Goal: Information Seeking & Learning: Learn about a topic

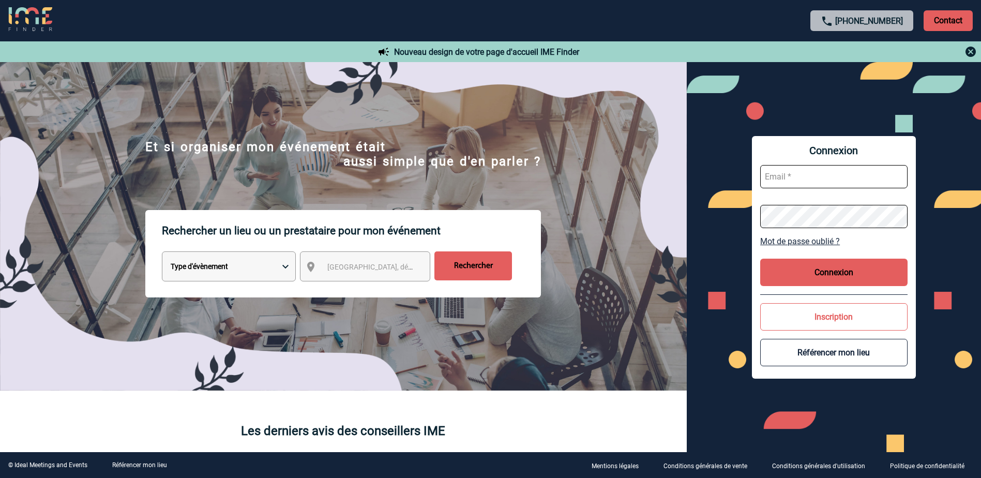
click at [260, 275] on select "Type d'évènement Séminaire avec nuitée Réunion Repas de groupe Team Building & …" at bounding box center [229, 266] width 134 height 30
select select "1"
click at [162, 253] on select "Type d'évènement Séminaire avec nuitée Réunion Repas de groupe Team Building & …" at bounding box center [229, 266] width 134 height 30
click at [331, 270] on span "[GEOGRAPHIC_DATA], département, région..." at bounding box center [399, 267] width 144 height 8
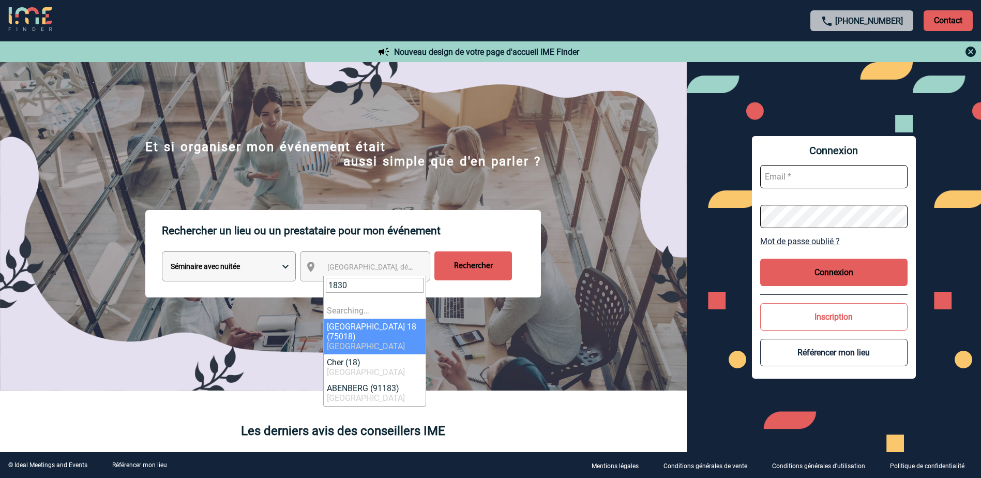
type input "18300"
select select "22"
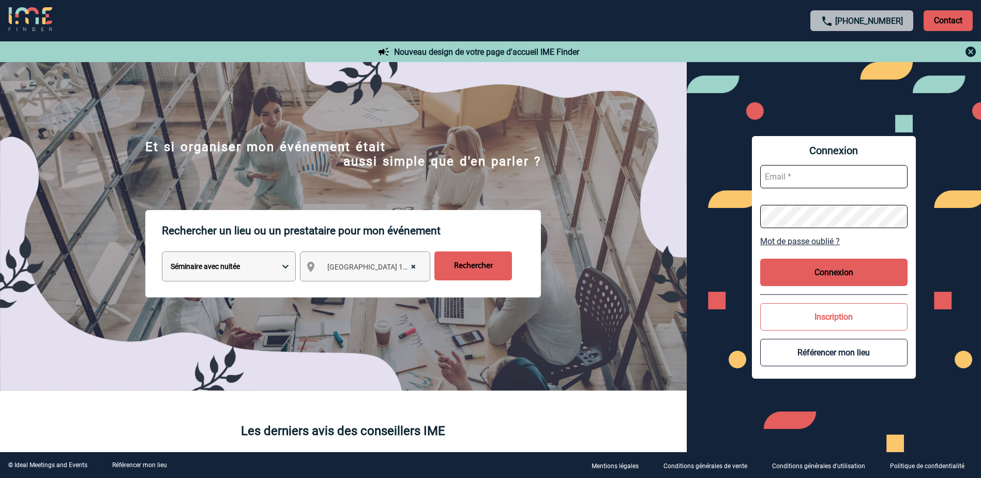
click at [356, 268] on span "× [GEOGRAPHIC_DATA] 18 (75018)" at bounding box center [374, 267] width 103 height 14
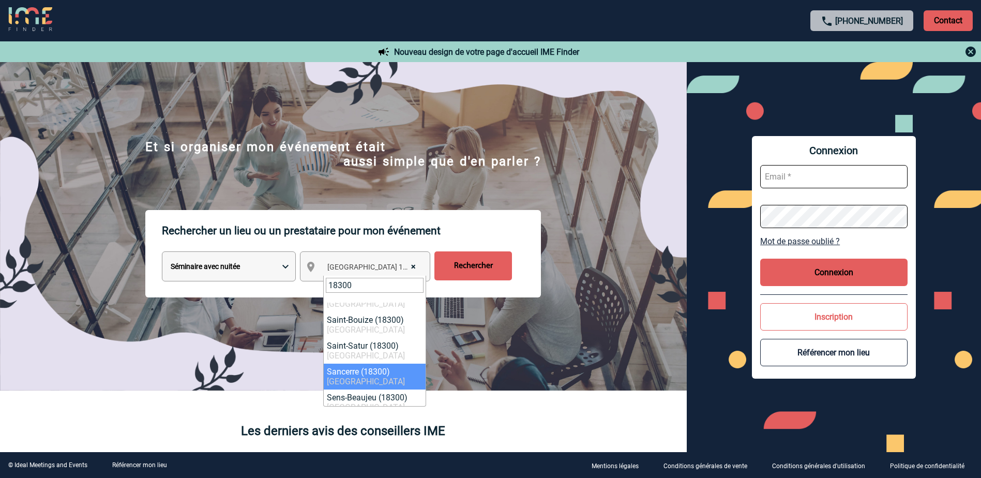
scroll to position [310, 0]
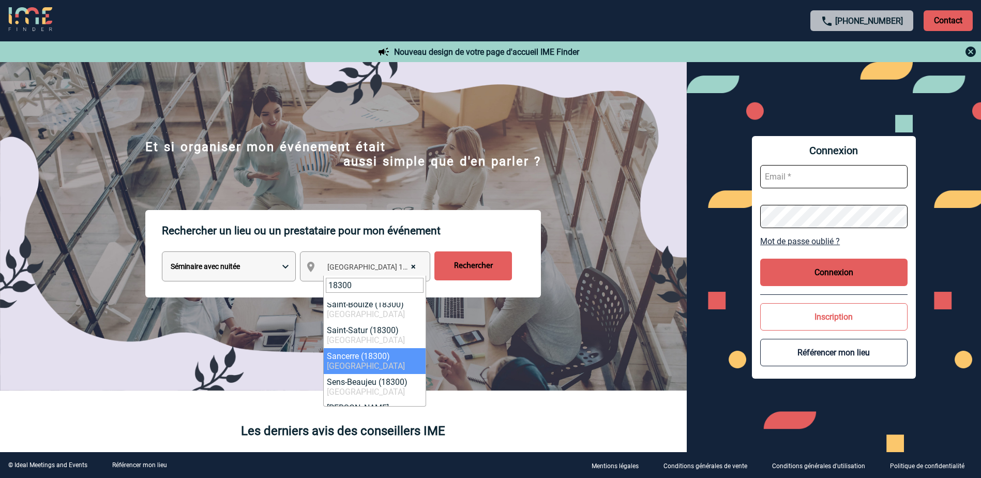
type input "18300"
select select "2839"
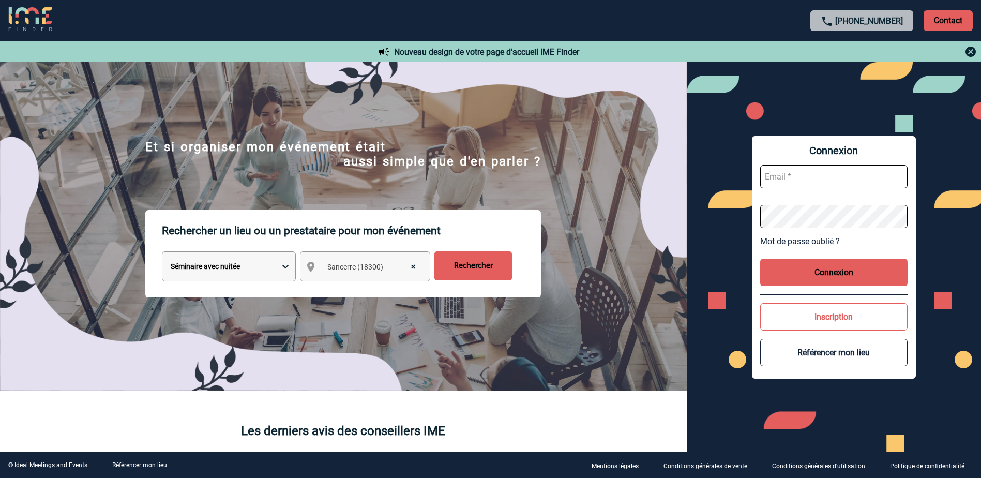
click at [496, 267] on input "Rechercher" at bounding box center [474, 265] width 78 height 29
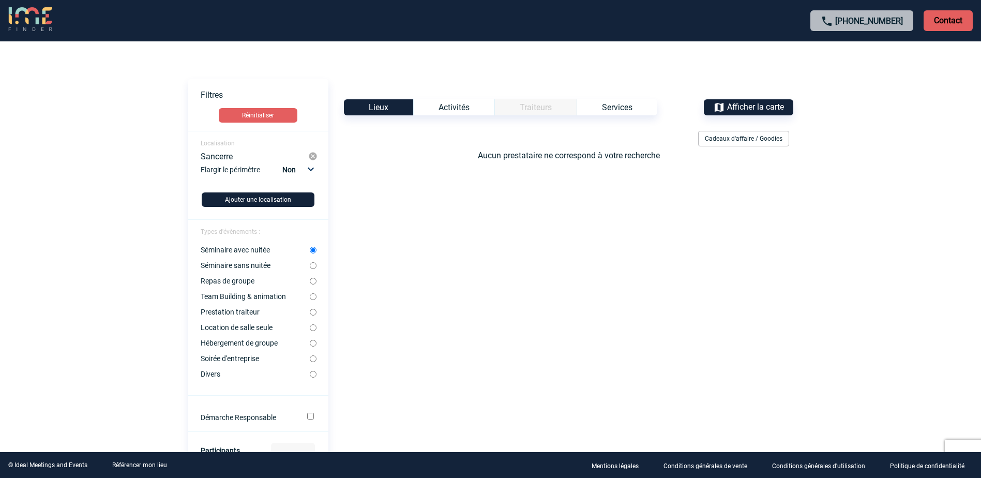
click at [310, 268] on input "Séminaire sans nuitée" at bounding box center [313, 265] width 7 height 7
radio input "true"
click at [310, 345] on input "Hébergement de groupe" at bounding box center [313, 343] width 7 height 7
radio input "true"
click at [312, 358] on input "Soirée d'entreprise" at bounding box center [313, 358] width 7 height 7
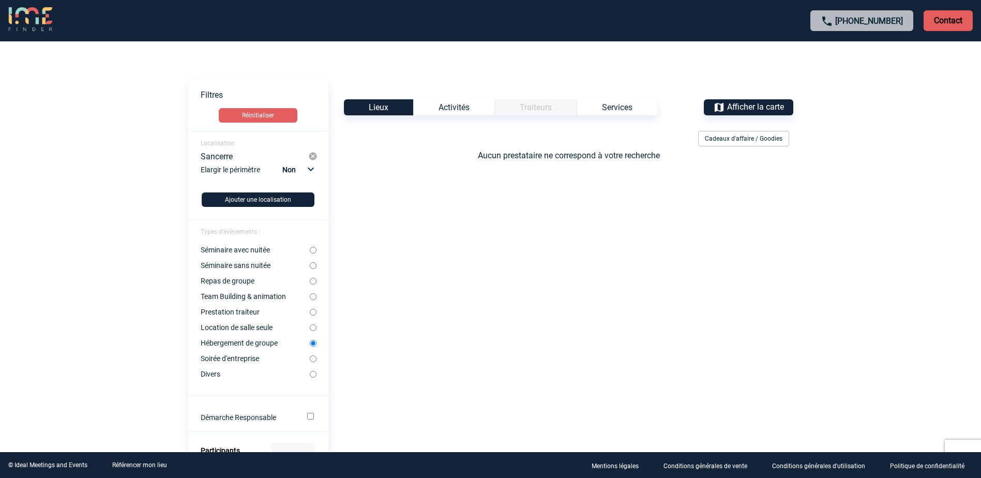
radio input "true"
click at [312, 372] on input "Divers" at bounding box center [313, 374] width 7 height 7
radio input "true"
click at [441, 112] on div "Activités" at bounding box center [453, 107] width 81 height 16
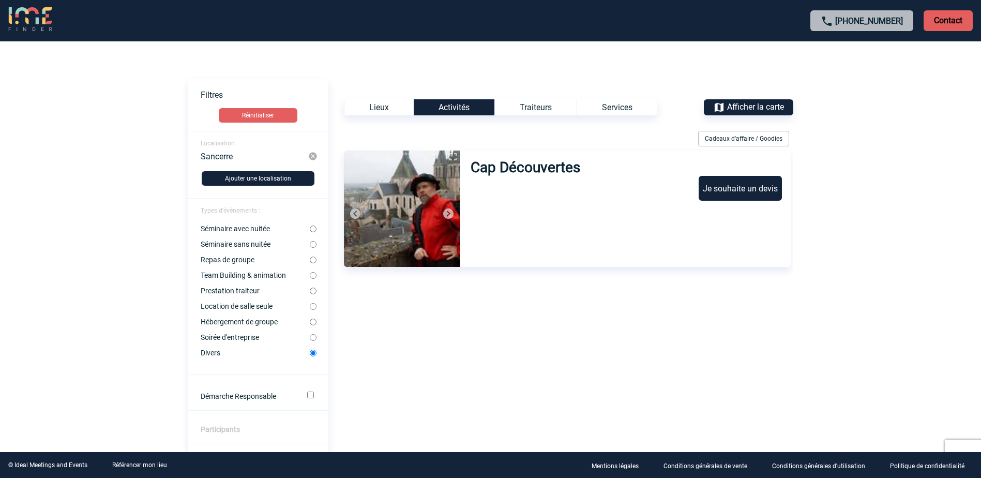
click at [515, 111] on div "Traiteurs" at bounding box center [536, 107] width 82 height 16
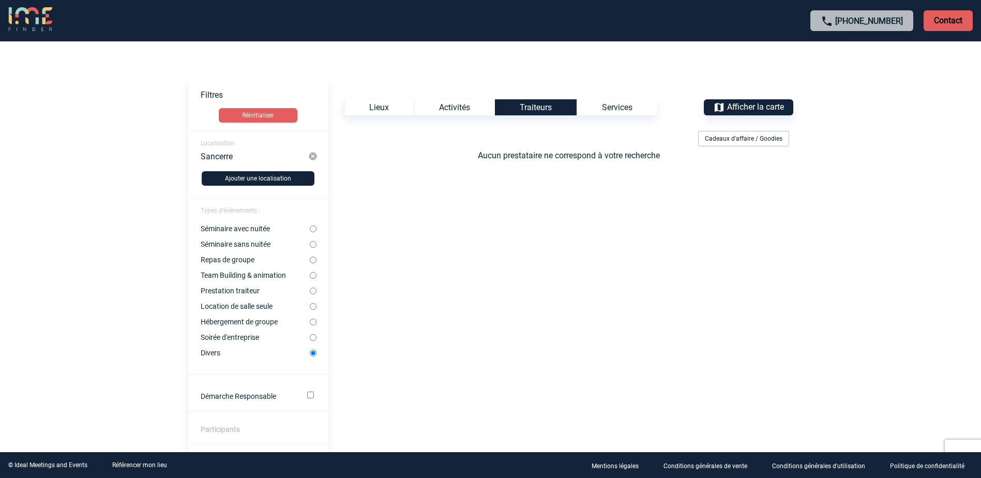
click at [607, 108] on div "Services" at bounding box center [617, 107] width 81 height 16
click at [393, 111] on div "Lieux" at bounding box center [379, 107] width 70 height 16
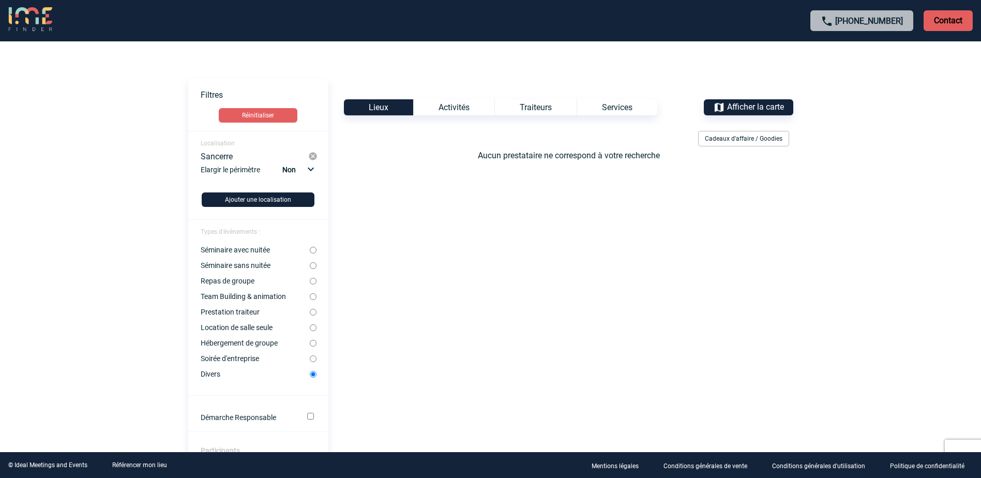
click at [937, 24] on p "Contact" at bounding box center [948, 20] width 49 height 21
